Goal: Information Seeking & Learning: Learn about a topic

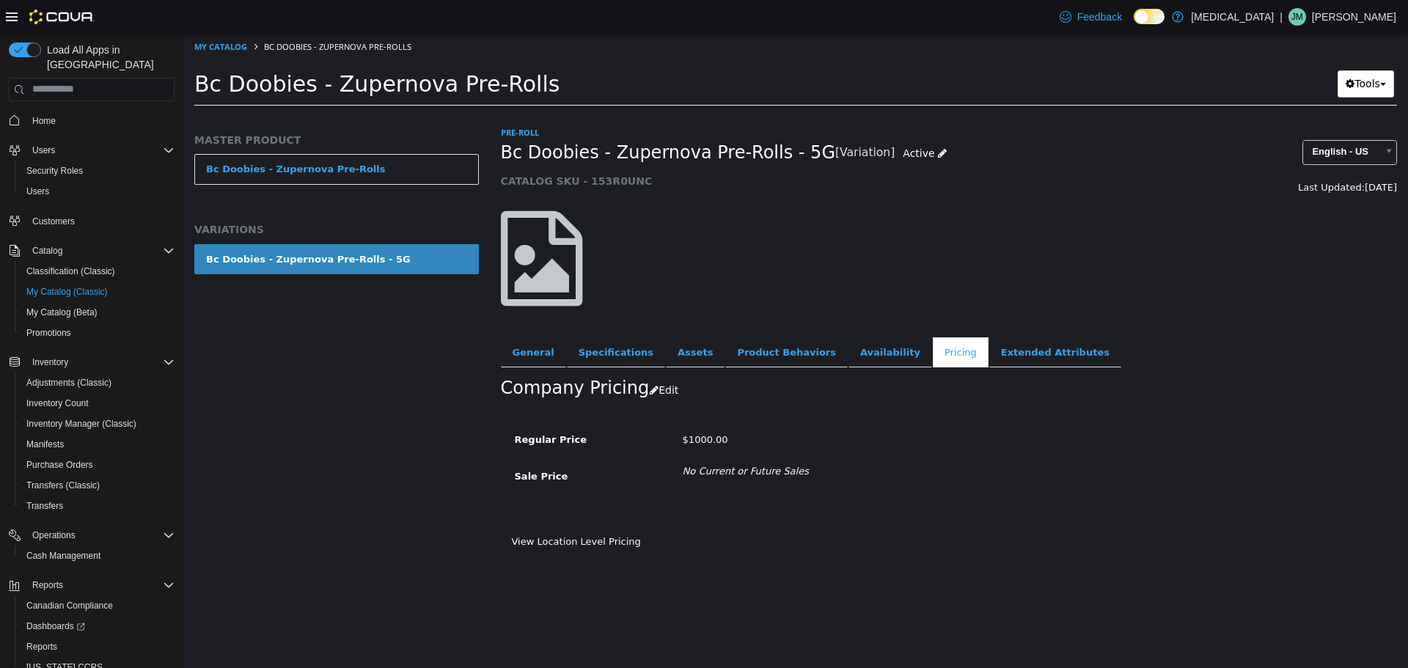
click at [970, 469] on span "No Current or Future Sales" at bounding box center [924, 470] width 504 height 15
click at [517, 348] on link "General" at bounding box center [533, 352] width 65 height 31
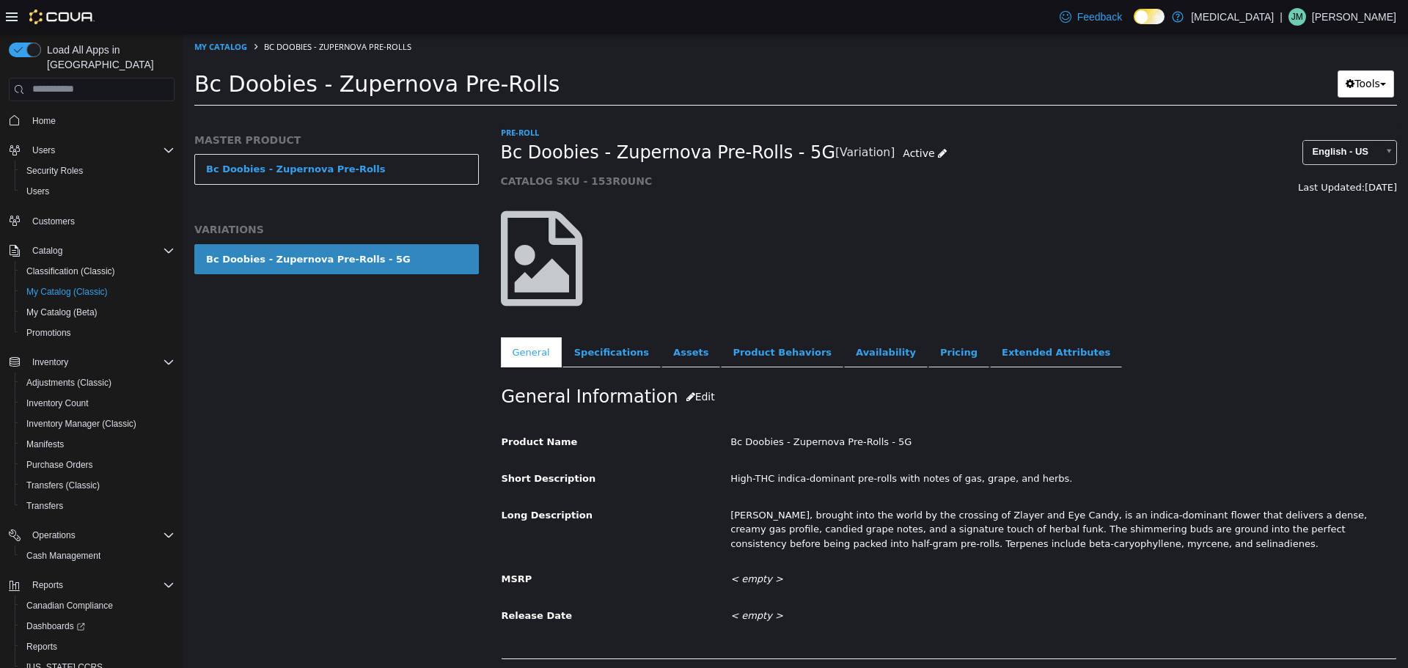
click at [342, 152] on div "MASTER PRODUCT Bc Doobies - Zupernova Pre-Rolls VARIATIONS Bc Doobies - Zuperno…" at bounding box center [336, 219] width 285 height 172
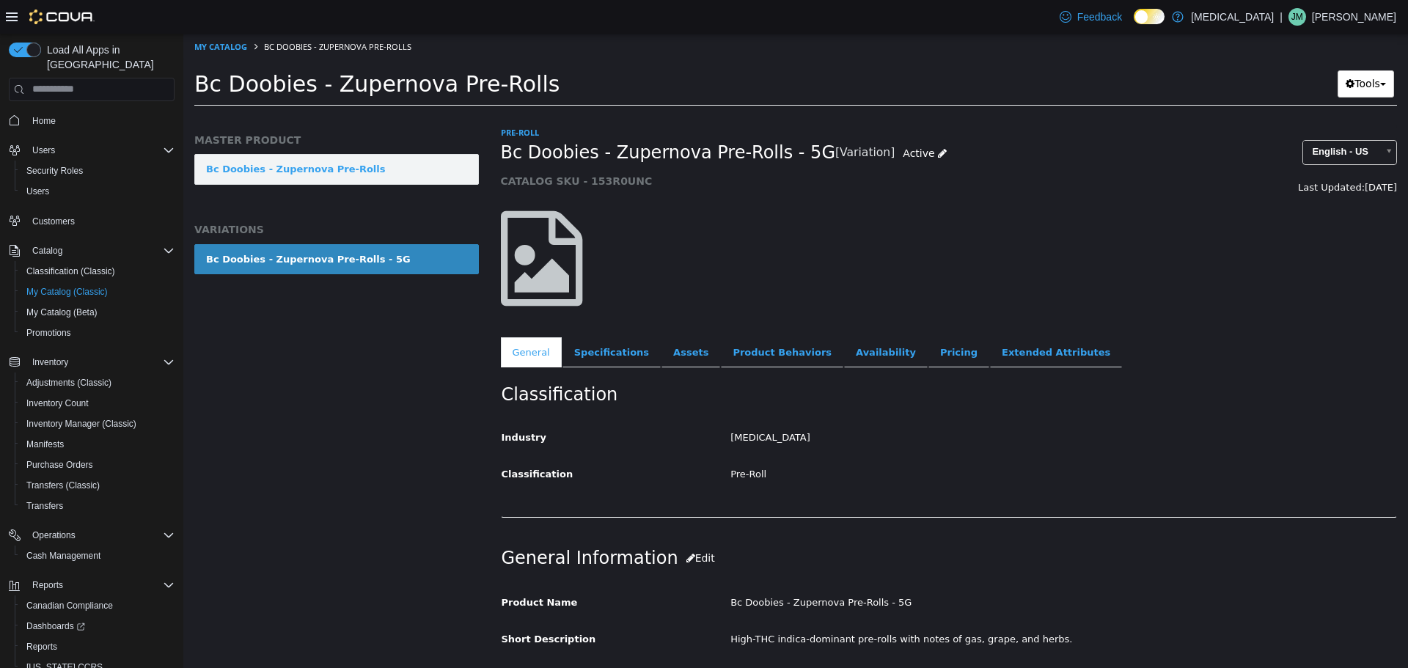
click at [344, 168] on link "Bc Doobies - Zupernova Pre-Rolls" at bounding box center [336, 168] width 285 height 31
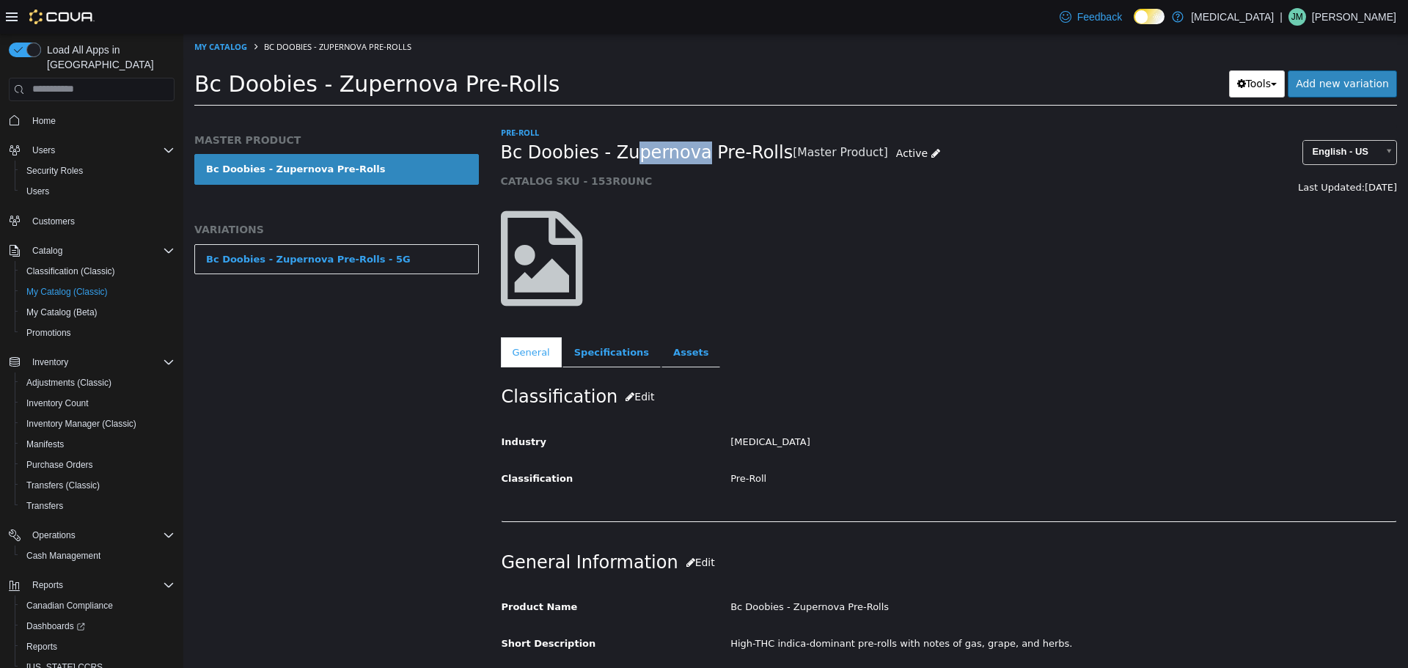
drag, startPoint x: 683, startPoint y: 154, endPoint x: 610, endPoint y: 153, distance: 72.6
click at [610, 153] on span "Bc Doobies - Zupernova Pre-Rolls" at bounding box center [647, 152] width 293 height 23
click at [668, 156] on span "Bc Doobies - Zupernova Pre-Rolls" at bounding box center [647, 152] width 293 height 23
drag, startPoint x: 664, startPoint y: 157, endPoint x: 603, endPoint y: 152, distance: 61.1
click at [603, 152] on span "Bc Doobies - Zupernova Pre-Rolls" at bounding box center [647, 152] width 293 height 23
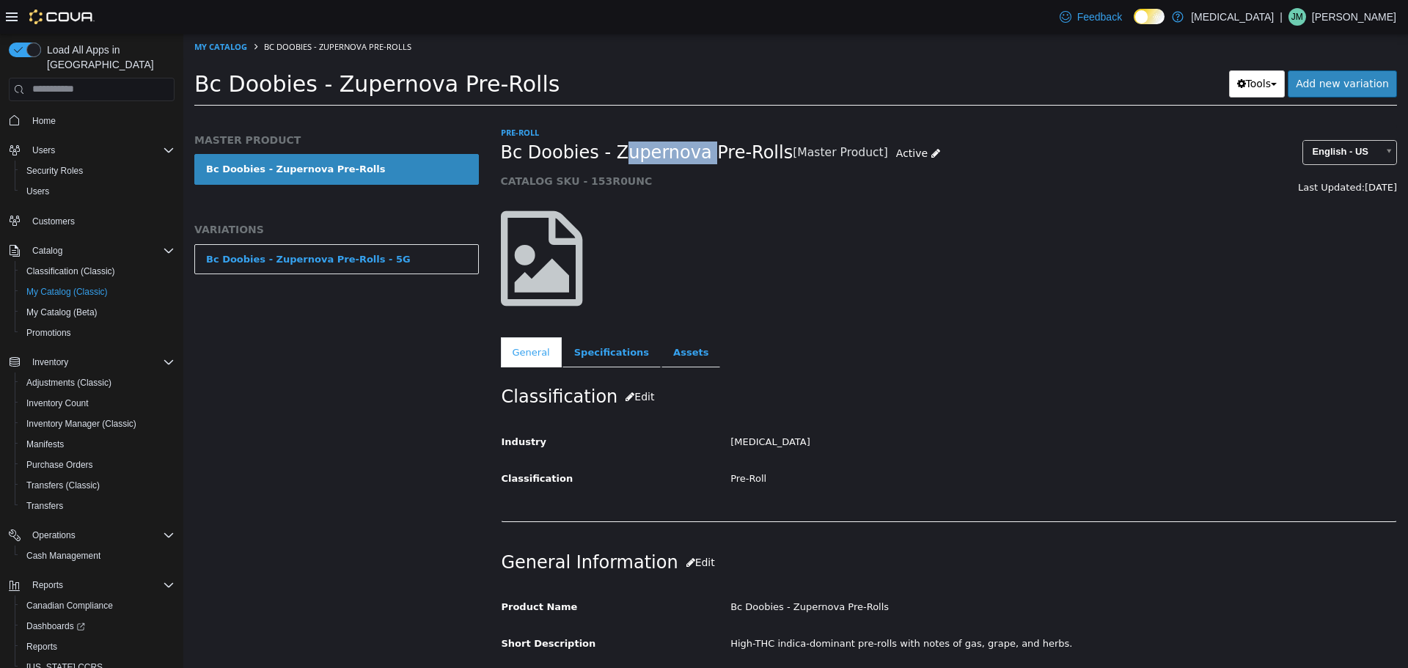
copy span "[PERSON_NAME]"
click at [218, 43] on link "My Catalog" at bounding box center [220, 45] width 53 height 11
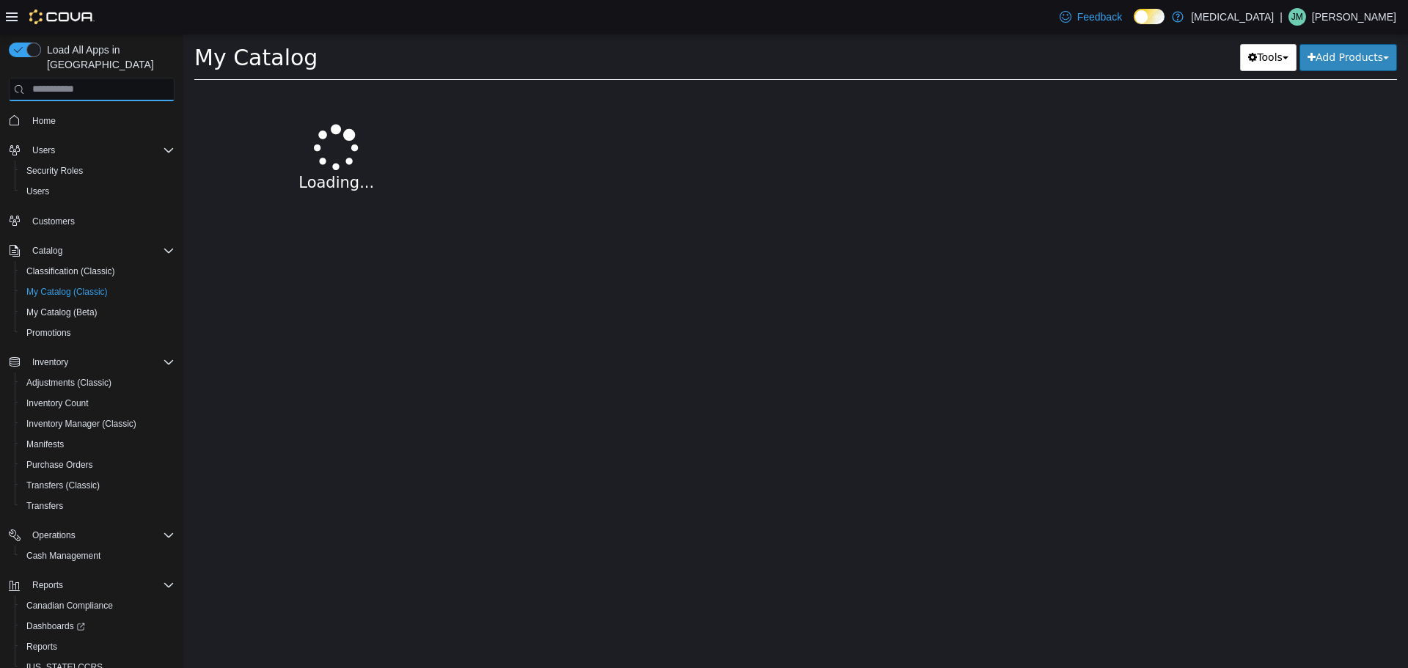
click at [138, 78] on input "search" at bounding box center [92, 89] width 166 height 23
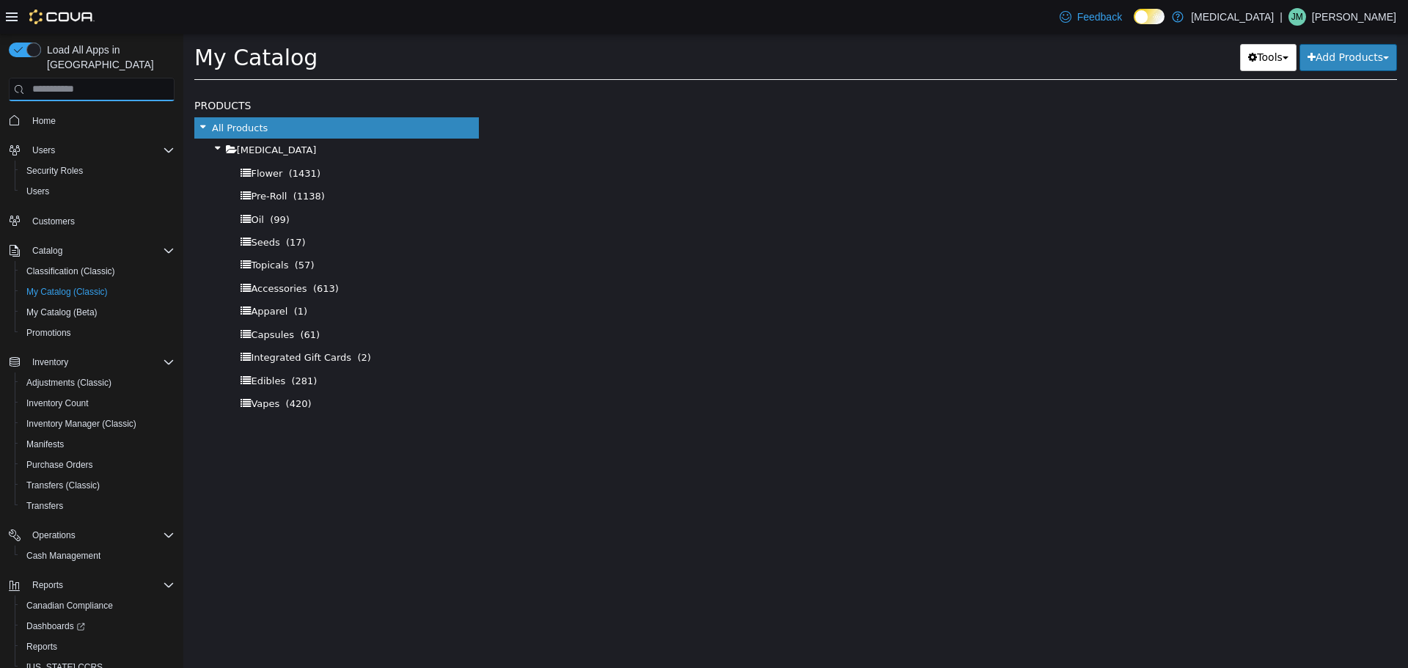
select select "**********"
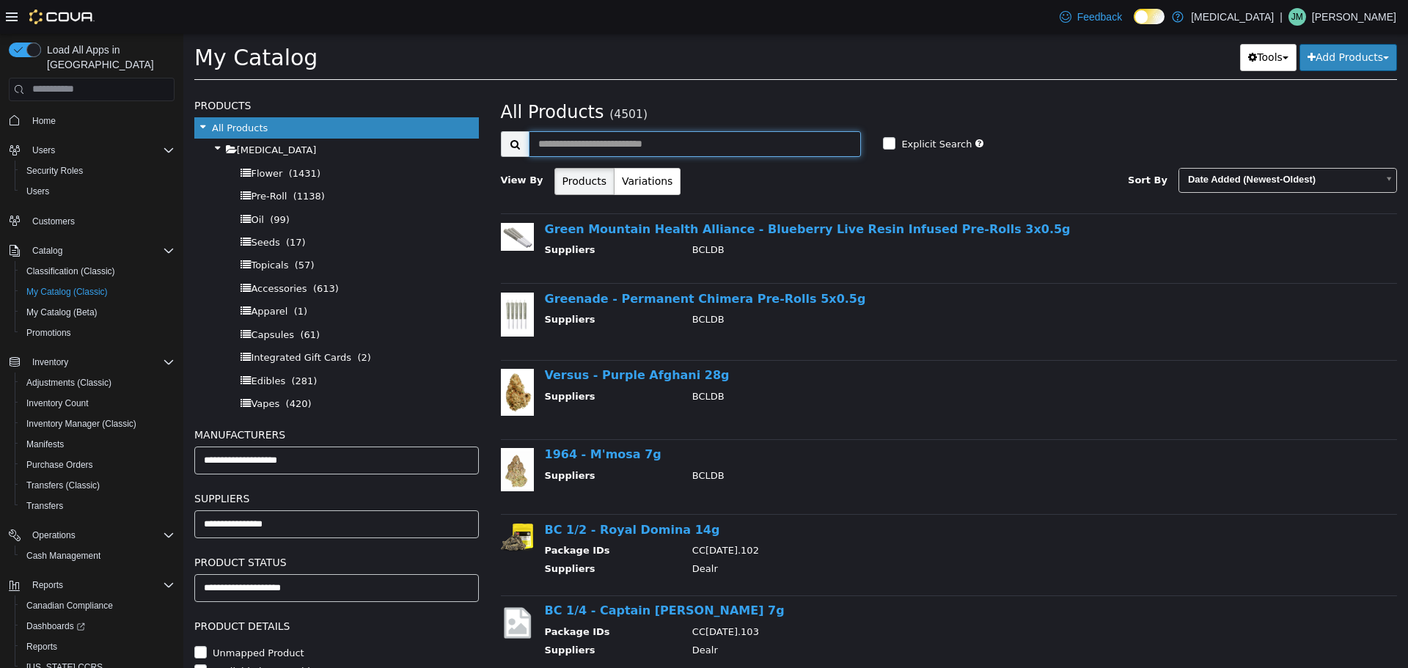
click at [717, 138] on input "text" at bounding box center [695, 144] width 333 height 26
paste input "*********"
type input "*********"
select select "**********"
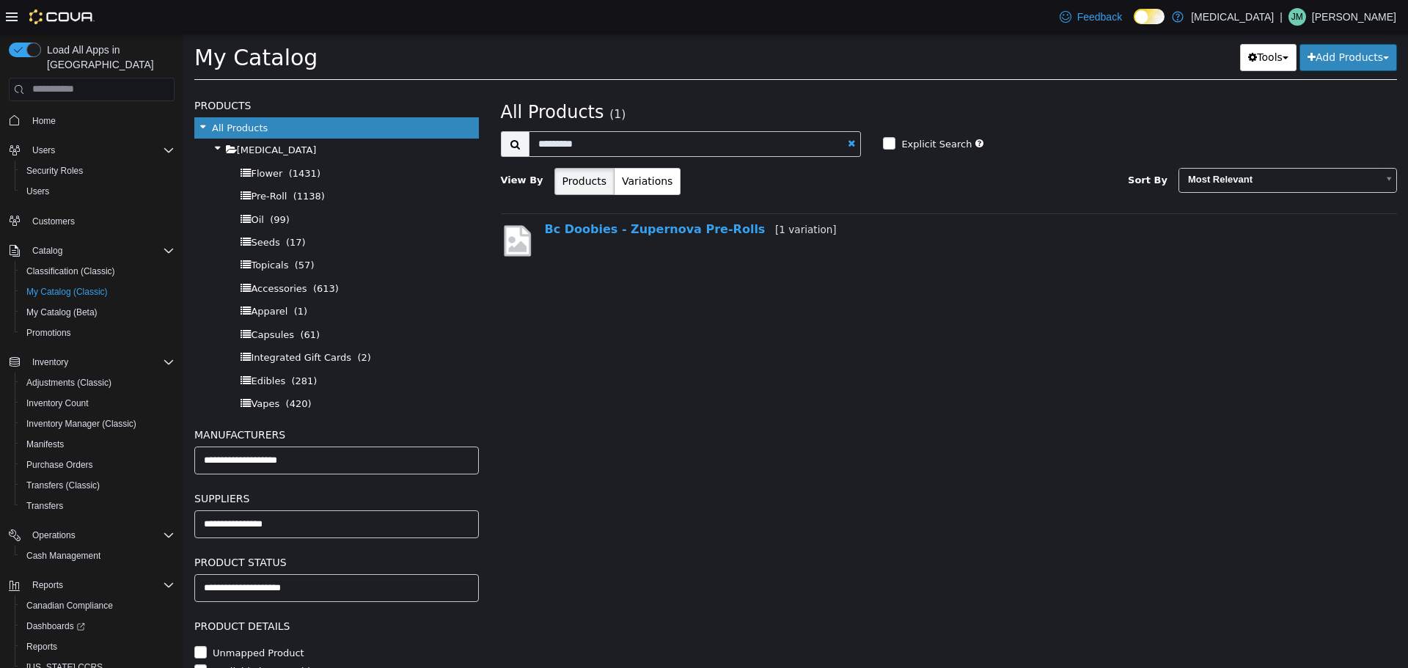
click at [667, 218] on div "Bc Doobies - Zupernova Pre-Rolls [1 variation]" at bounding box center [949, 244] width 897 height 62
click at [672, 227] on link "Bc Doobies - Zupernova Pre-Rolls [1 variation]" at bounding box center [691, 228] width 292 height 14
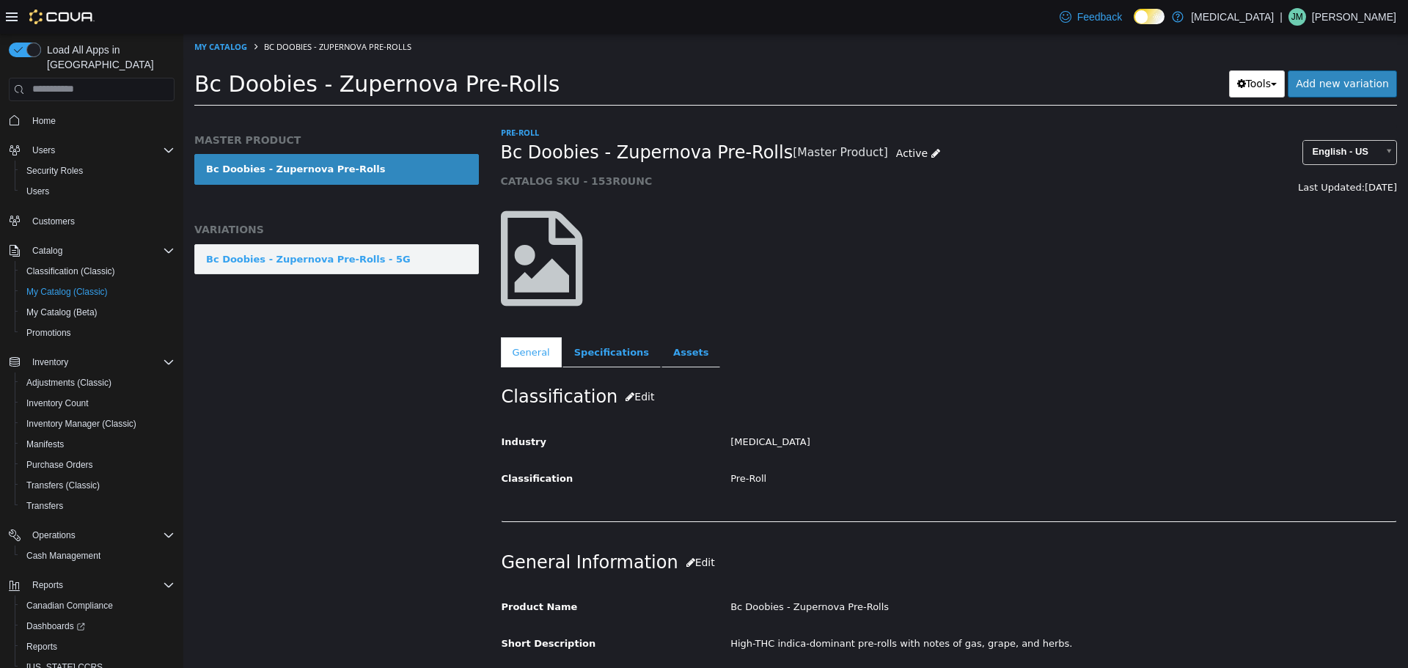
click at [287, 253] on div "Bc Doobies - Zupernova Pre-Rolls - 5G" at bounding box center [308, 259] width 205 height 15
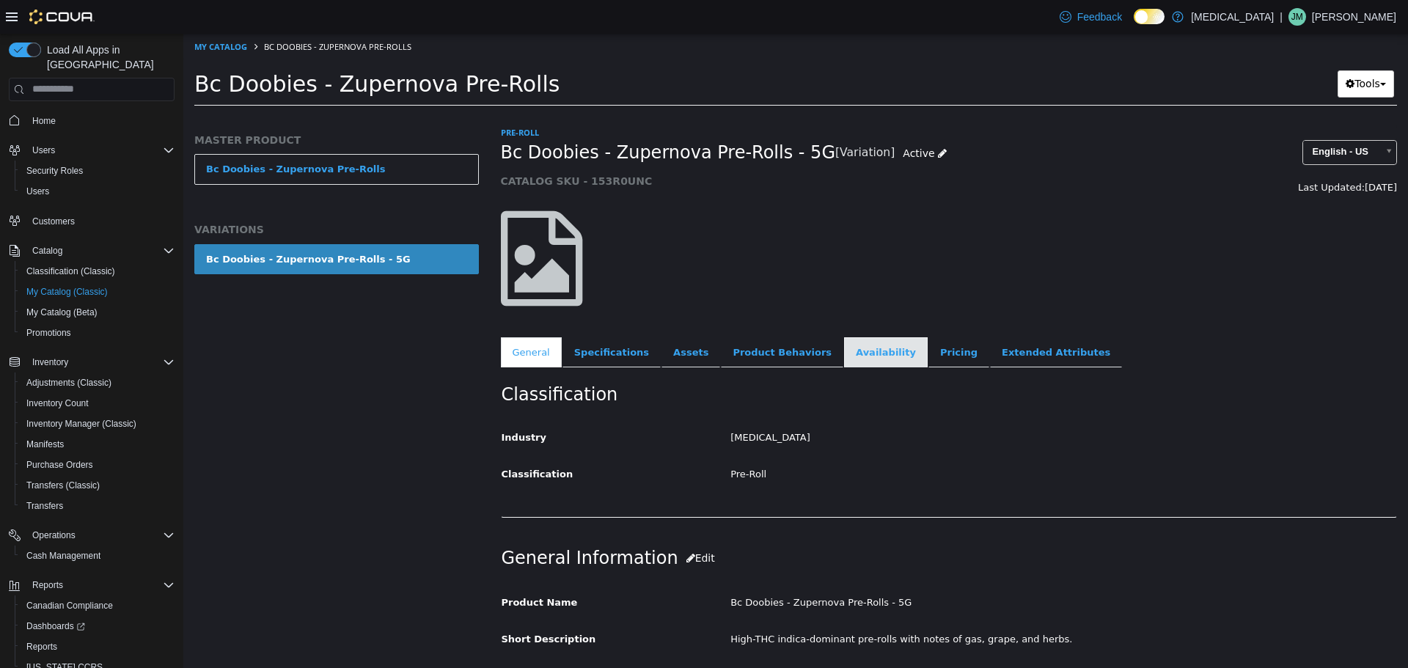
click at [857, 350] on link "Availability" at bounding box center [886, 352] width 84 height 31
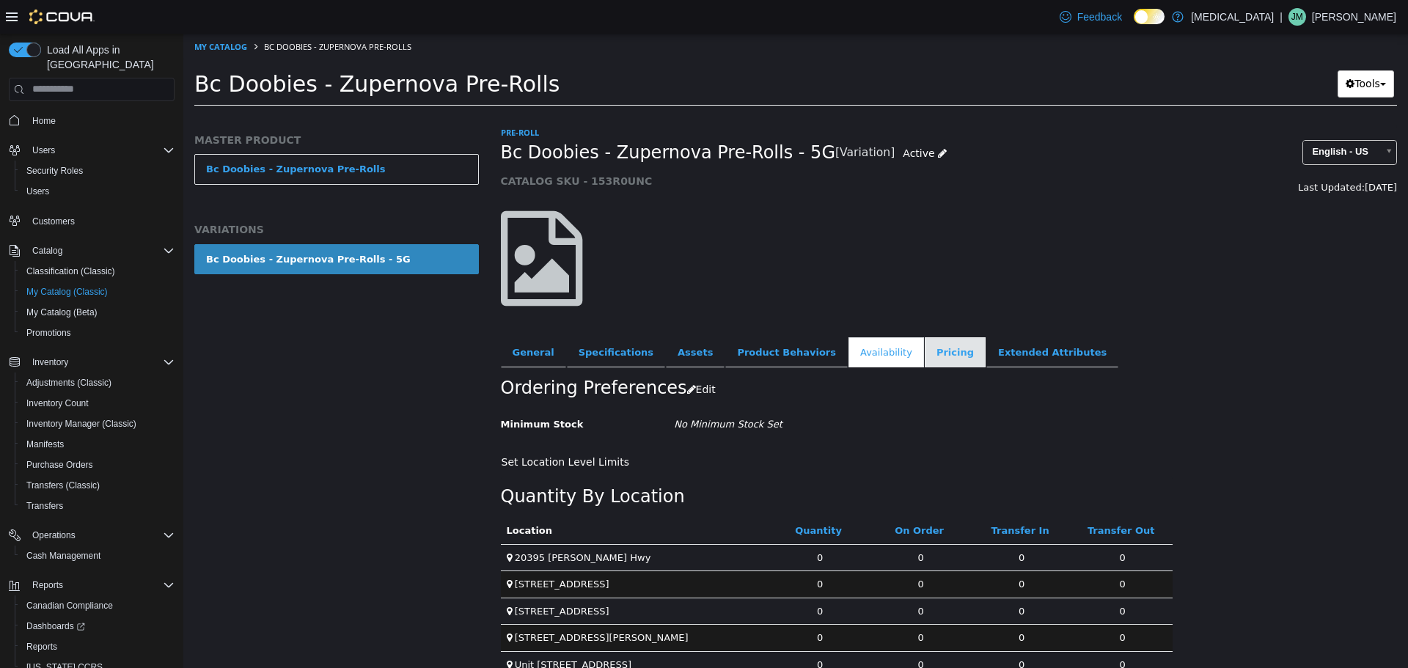
click at [925, 353] on link "Pricing" at bounding box center [955, 352] width 61 height 31
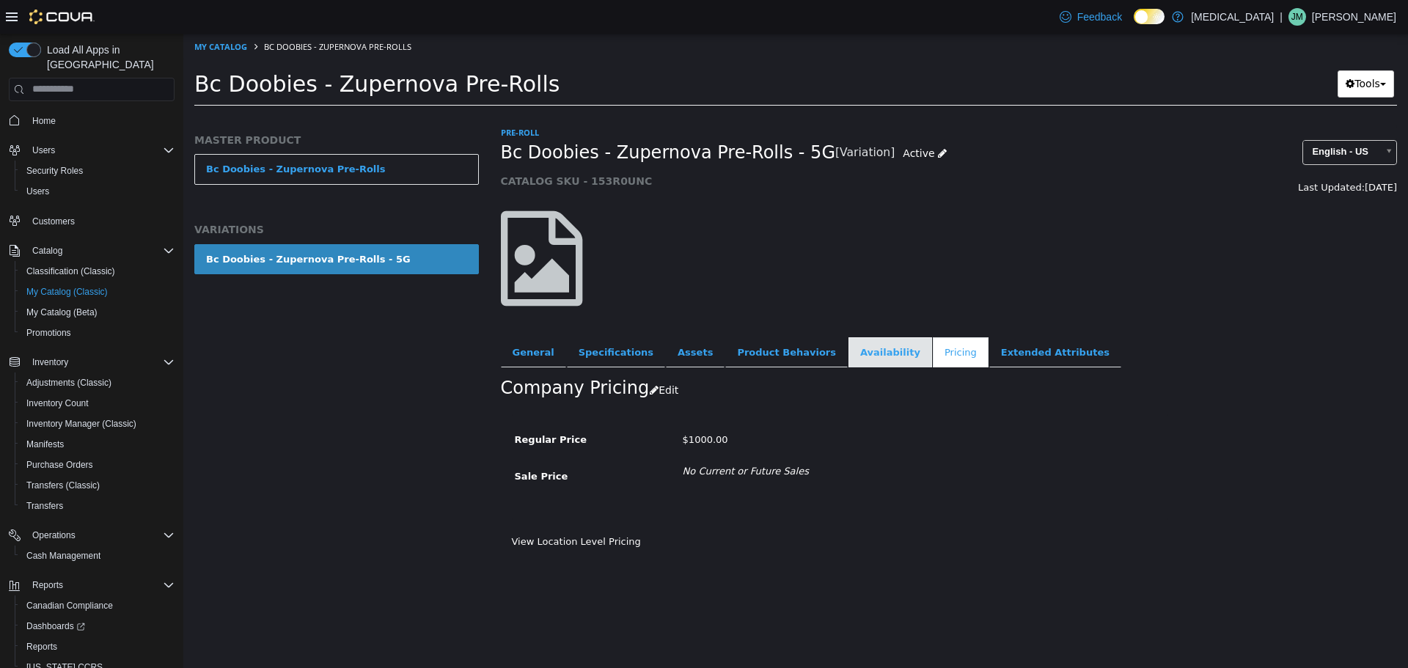
click at [848, 364] on link "Availability" at bounding box center [890, 352] width 84 height 31
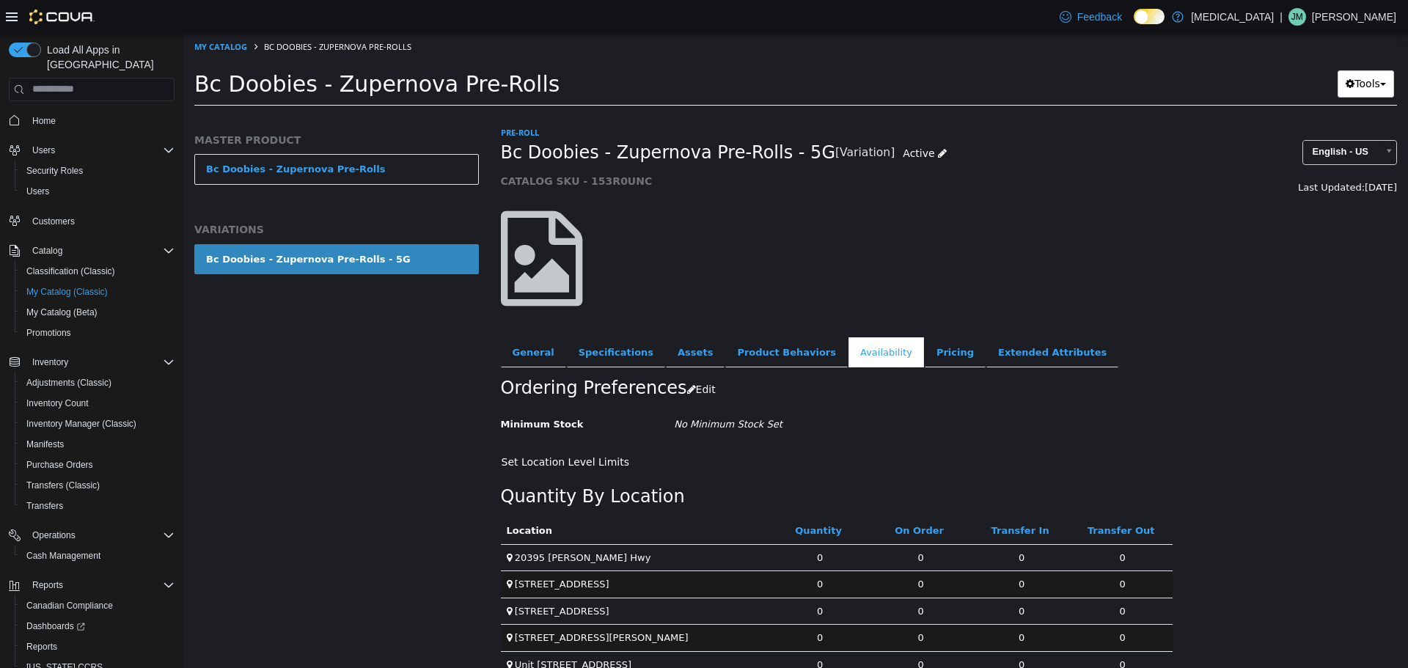
click at [1106, 353] on ul "General Specifications Assets Product Behaviors Availability Pricing Extended A…" at bounding box center [949, 352] width 897 height 31
click at [991, 360] on link "Extended Attributes" at bounding box center [1052, 352] width 132 height 31
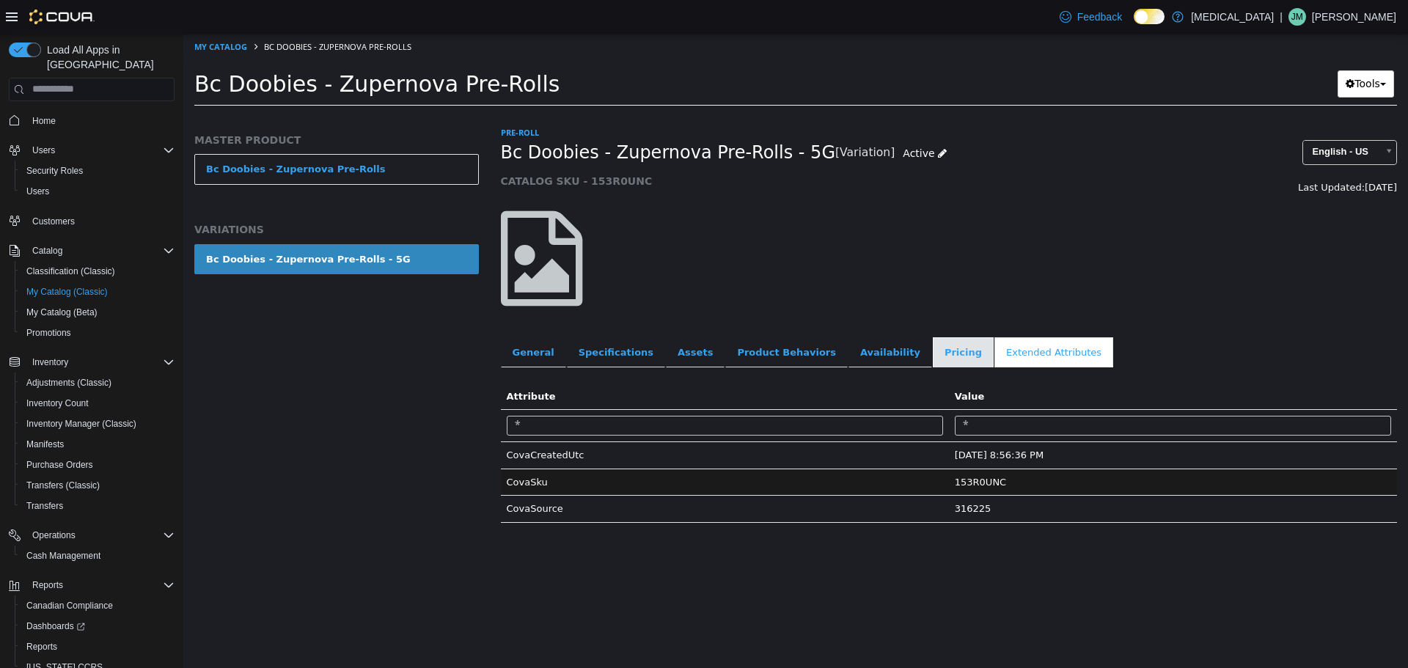
click at [933, 358] on link "Pricing" at bounding box center [963, 352] width 61 height 31
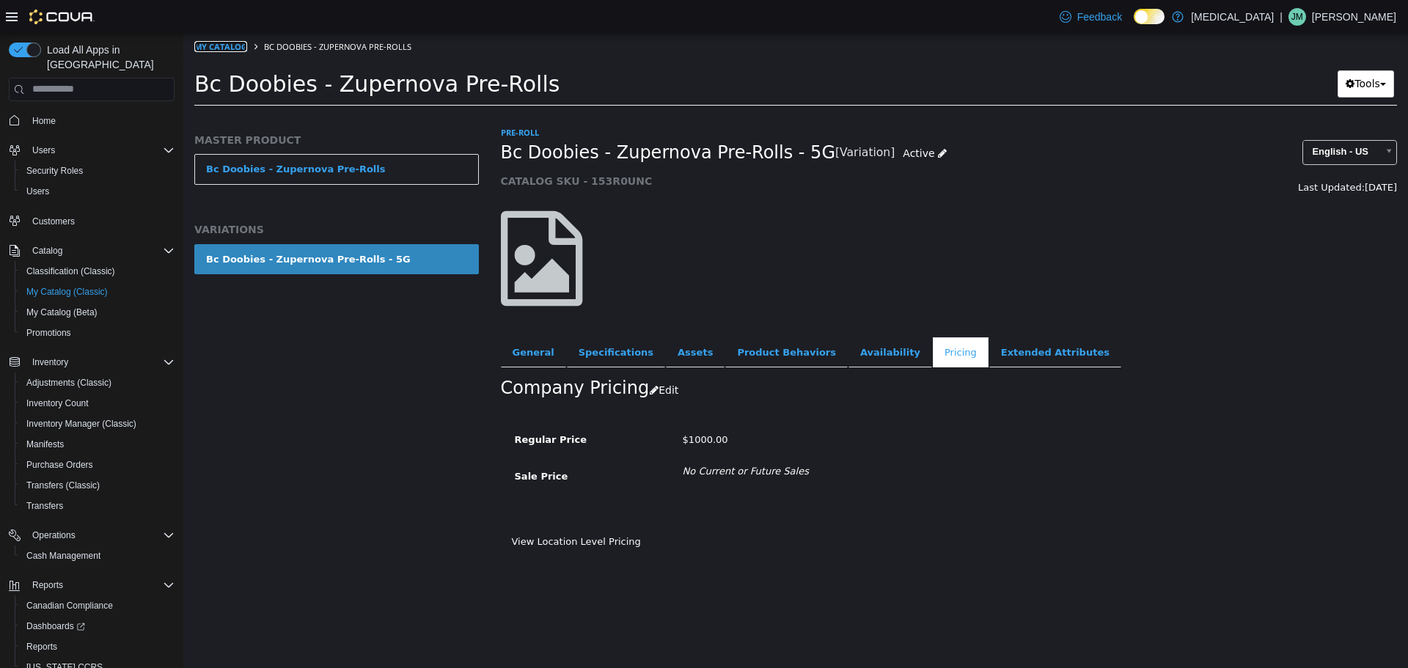
click at [238, 44] on link "My Catalog" at bounding box center [220, 45] width 53 height 11
select select "**********"
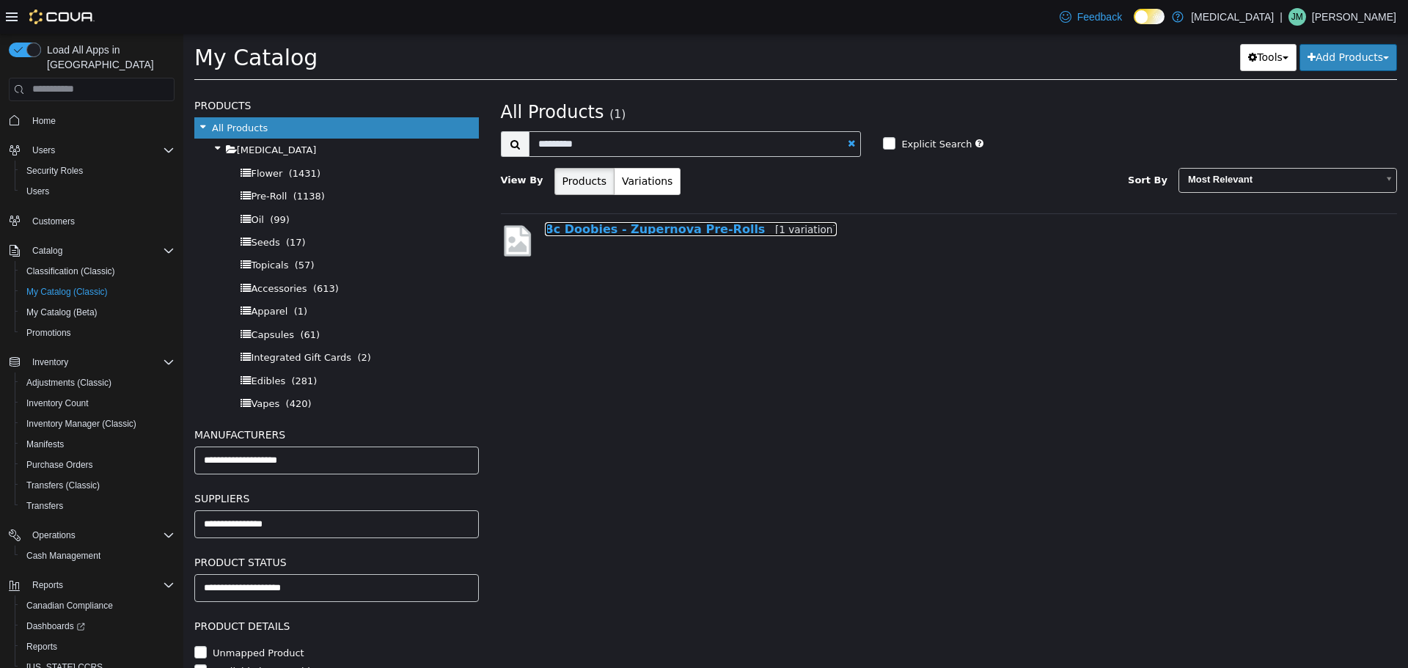
click at [672, 222] on link "Bc Doobies - Zupernova Pre-Rolls [1 variation]" at bounding box center [691, 228] width 292 height 14
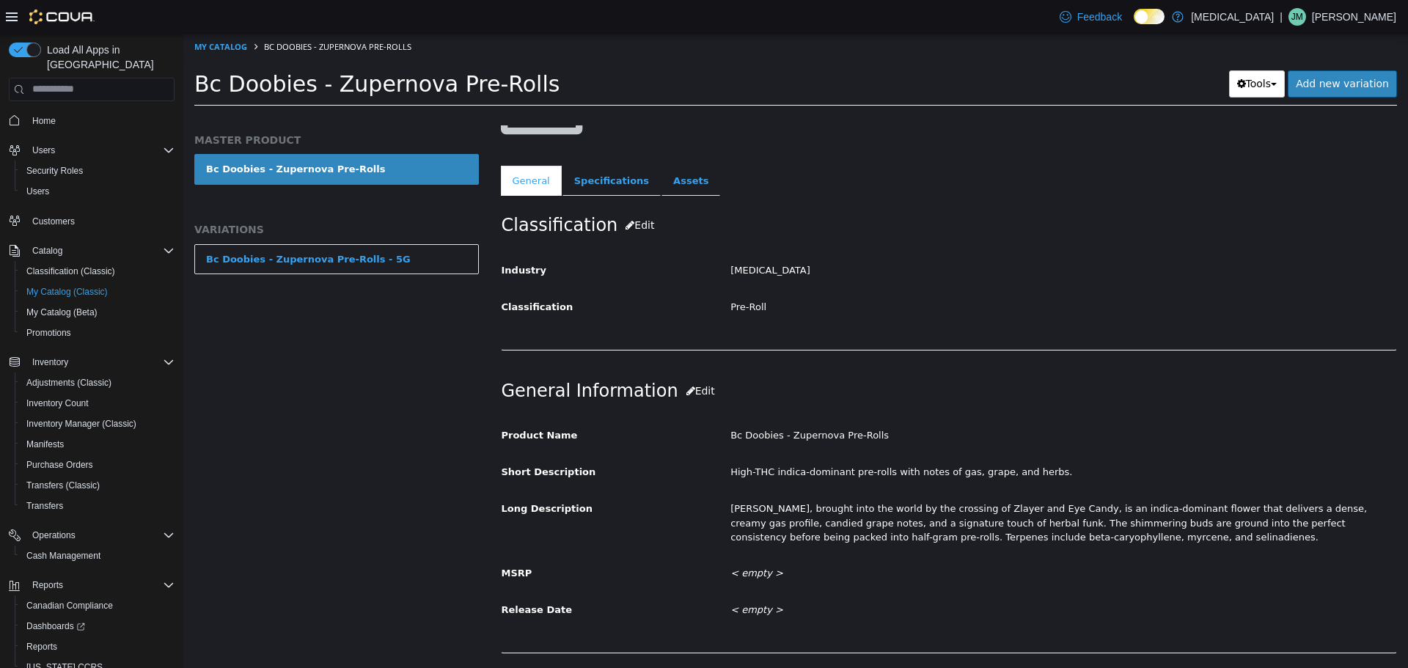
scroll to position [220, 0]
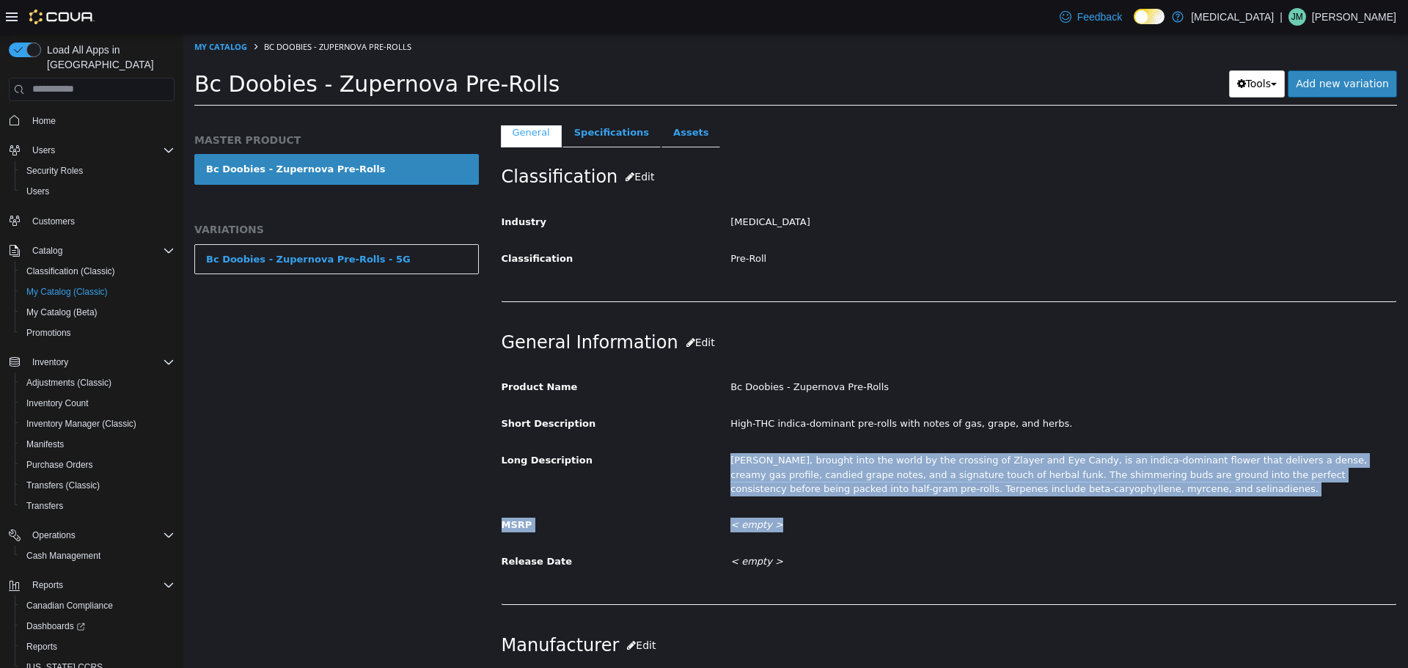
drag, startPoint x: 717, startPoint y: 458, endPoint x: 1162, endPoint y: 513, distance: 447.9
click at [1132, 521] on div "Product Name Bc Doobies - Zupernova Pre-Rolls Short Description High-THC indica…" at bounding box center [949, 474] width 895 height 200
click at [1167, 510] on div "Product Name Bc Doobies - Zupernova Pre-Rolls Short Description High-THC indica…" at bounding box center [949, 474] width 895 height 200
drag, startPoint x: 1142, startPoint y: 501, endPoint x: 881, endPoint y: 457, distance: 264.7
click at [868, 460] on div "[PERSON_NAME], brought into the world by the crossing of Zlayer and Eye Candy, …" at bounding box center [1063, 474] width 688 height 54
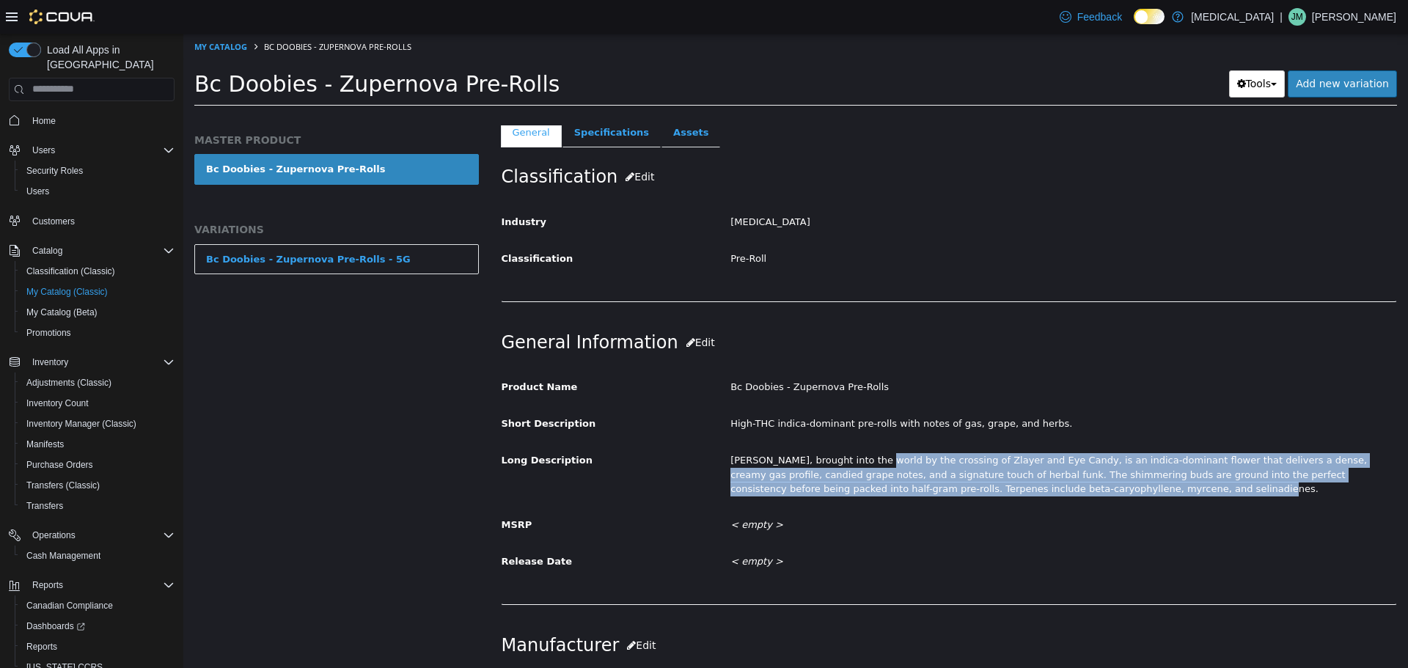
click at [1085, 493] on div "[PERSON_NAME], brought into the world by the crossing of Zlayer and Eye Candy, …" at bounding box center [1063, 474] width 688 height 54
drag, startPoint x: 1063, startPoint y: 452, endPoint x: 1173, endPoint y: 497, distance: 119.7
click at [1173, 497] on div "[PERSON_NAME], brought into the world by the crossing of Zlayer and Eye Candy, …" at bounding box center [1063, 474] width 688 height 54
click at [1176, 494] on div "[PERSON_NAME], brought into the world by the crossing of Zlayer and Eye Candy, …" at bounding box center [1063, 474] width 688 height 54
drag, startPoint x: 959, startPoint y: 455, endPoint x: 1099, endPoint y: 501, distance: 146.8
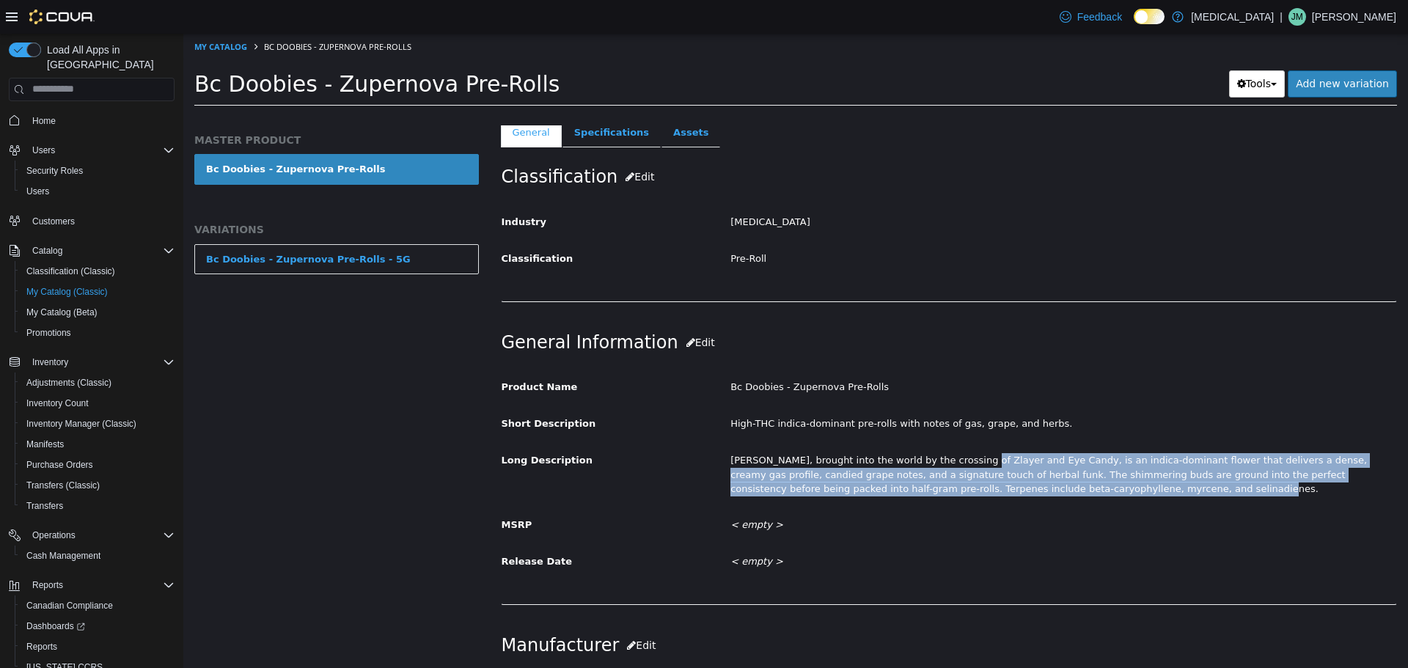
click at [1099, 501] on div "[PERSON_NAME], brought into the world by the crossing of Zlayer and Eye Candy, …" at bounding box center [1063, 474] width 688 height 54
drag, startPoint x: 1093, startPoint y: 502, endPoint x: 697, endPoint y: 469, distance: 396.6
click at [697, 469] on div "Product Name Bc Doobies - Zupernova Pre-Rolls Short Description High-THC indica…" at bounding box center [949, 474] width 895 height 200
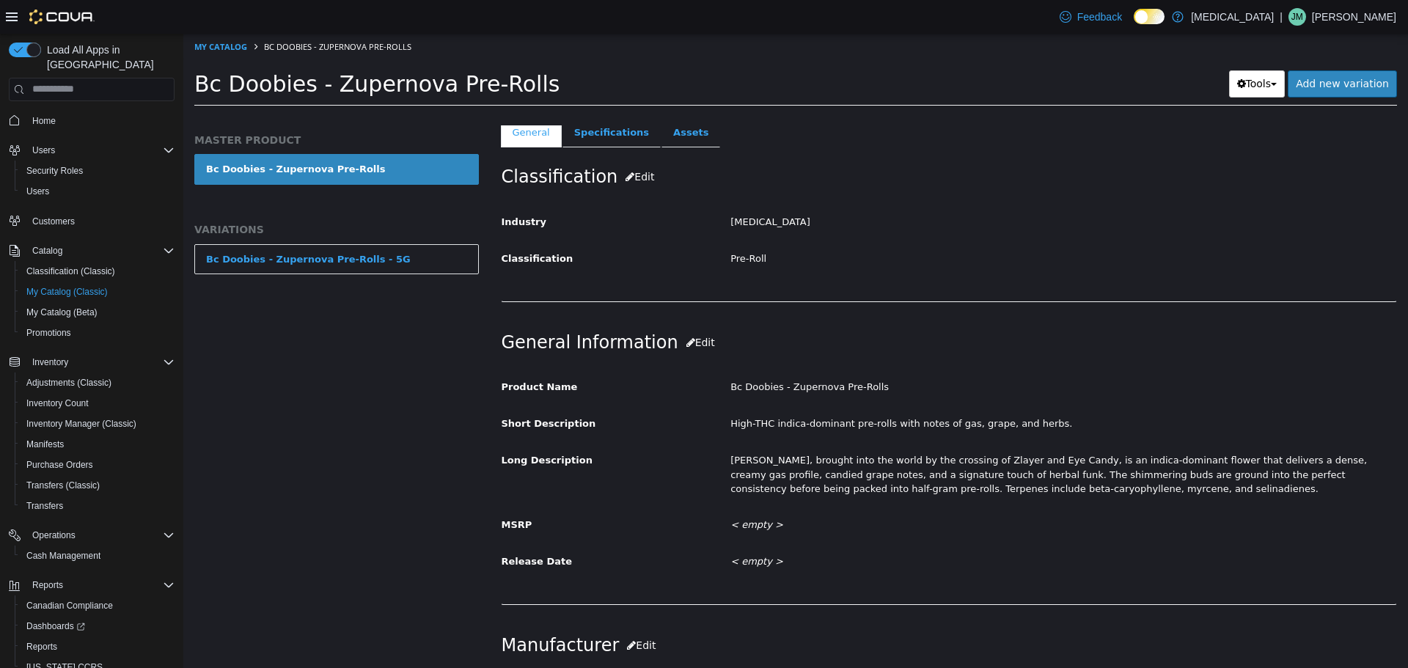
click at [1052, 529] on div "< empty >" at bounding box center [1063, 525] width 688 height 26
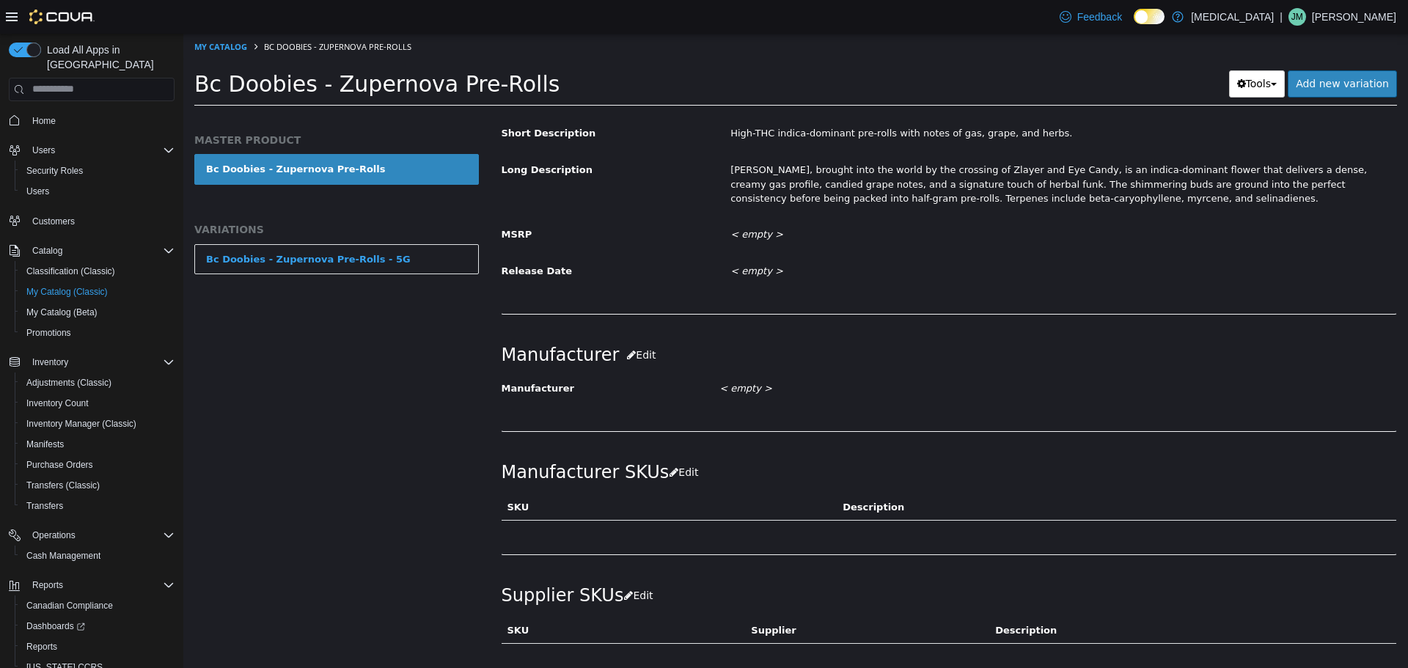
scroll to position [660, 0]
